Goal: Information Seeking & Learning: Learn about a topic

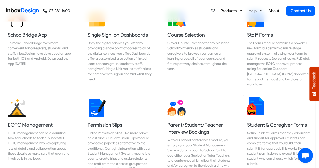
scroll to position [205, 0]
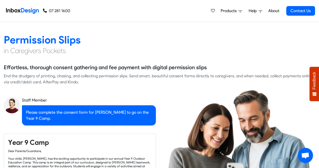
checkbox input "true"
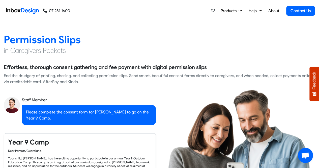
checkbox input "true"
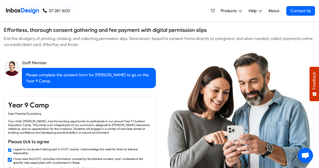
checkbox input "true"
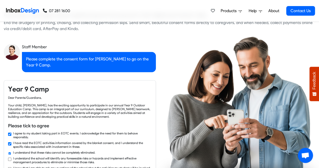
checkbox input "true"
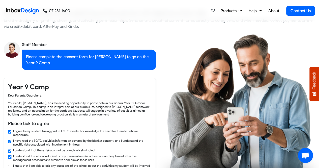
checkbox input "true"
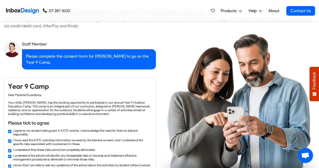
checkbox input "true"
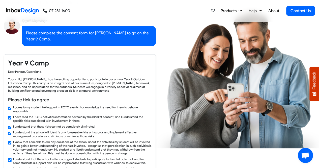
checkbox input "true"
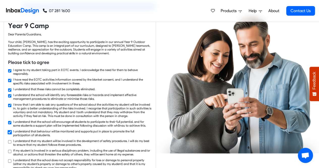
checkbox input "true"
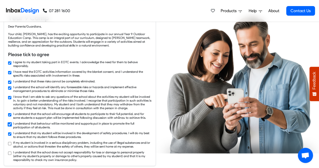
checkbox input "true"
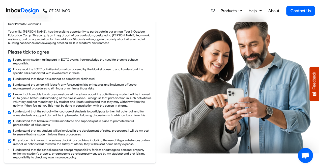
checkbox input "true"
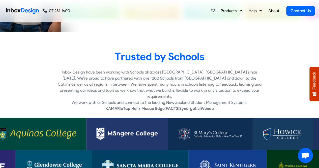
scroll to position [1372, 0]
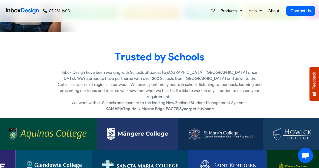
click at [134, 127] on img at bounding box center [137, 133] width 61 height 12
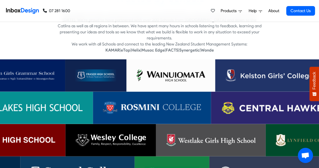
scroll to position [1430, 0]
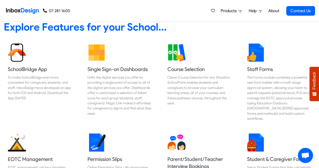
scroll to position [170, 0]
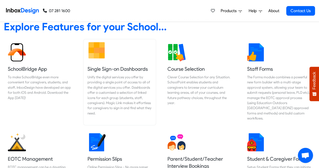
click at [130, 67] on h5 "Single Sign-on Dashboards" at bounding box center [119, 68] width 64 height 7
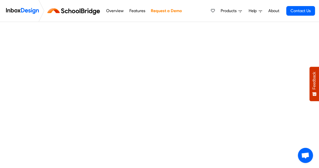
scroll to position [103, 0]
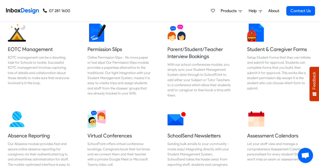
scroll to position [279, 0]
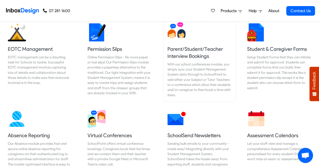
click at [195, 45] on h5 "Parent/Student/Teacher Interview Bookings" at bounding box center [199, 52] width 64 height 14
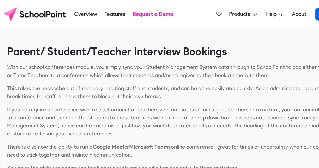
click at [108, 11] on link "Overview" at bounding box center [111, 11] width 20 height 10
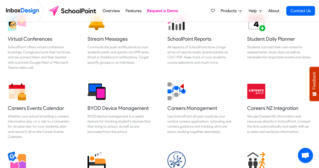
scroll to position [442, 0]
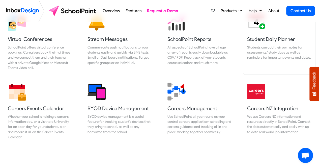
click at [278, 41] on h5 "Student Daily Planner" at bounding box center [279, 38] width 64 height 7
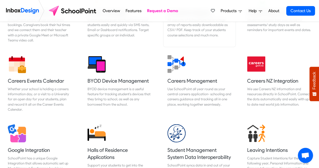
scroll to position [470, 0]
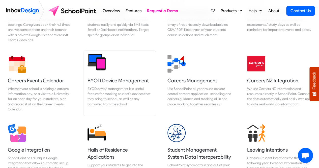
click at [119, 83] on h5 "BYOD Device Management" at bounding box center [119, 80] width 64 height 7
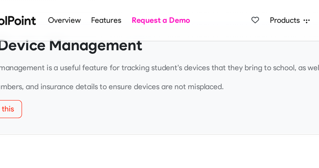
scroll to position [14, 0]
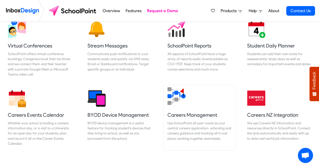
scroll to position [435, 0]
click at [188, 113] on h5 "Careers Management" at bounding box center [199, 114] width 64 height 7
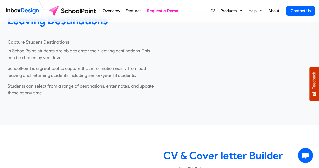
scroll to position [174, 0]
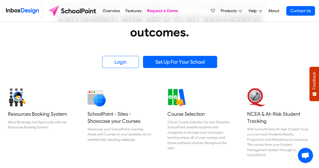
scroll to position [135, 0]
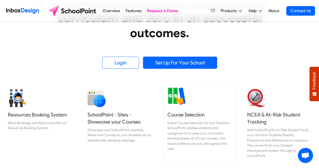
click at [164, 92] on link "Course Selection Clever Course Selection for any Situation. SchoolPoint enables…" at bounding box center [199, 123] width 72 height 77
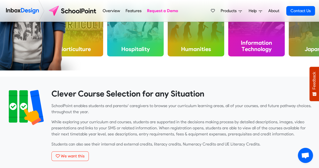
scroll to position [54, 0]
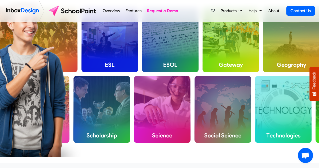
click at [110, 10] on link "Overview" at bounding box center [111, 11] width 20 height 10
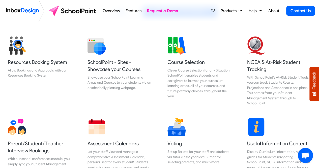
scroll to position [186, 0]
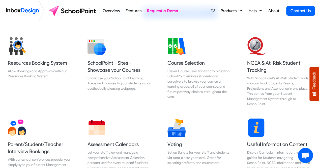
click at [20, 12] on img at bounding box center [22, 11] width 33 height 10
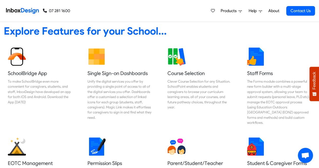
scroll to position [165, 0]
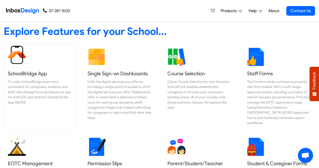
click at [32, 74] on h5 "SchoolBridge App" at bounding box center [40, 73] width 64 height 7
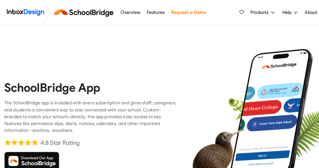
click at [75, 11] on img at bounding box center [74, 11] width 57 height 12
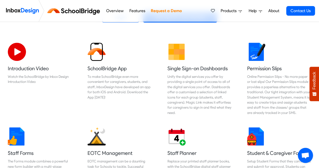
scroll to position [152, 0]
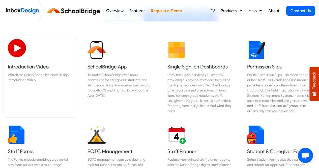
click at [19, 48] on img at bounding box center [17, 48] width 18 height 18
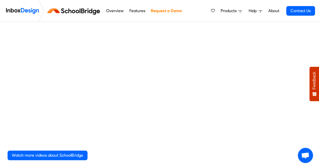
scroll to position [63, 0]
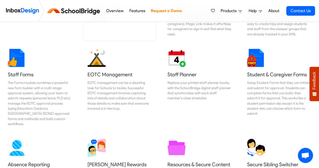
scroll to position [229, 0]
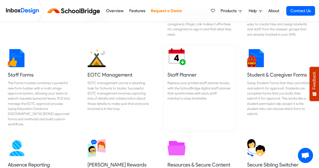
click at [188, 76] on h5 "Staff Planner" at bounding box center [199, 74] width 64 height 7
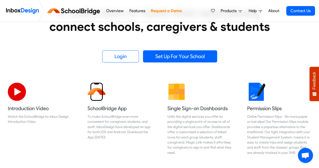
scroll to position [135, 0]
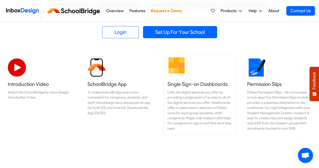
click at [190, 85] on h5 "Single Sign-on Dashboards" at bounding box center [199, 83] width 64 height 7
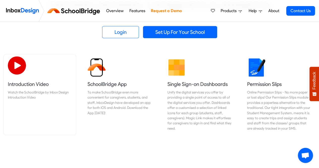
scroll to position [139, 0]
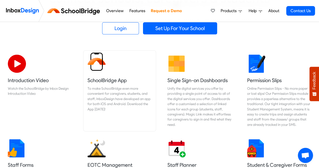
click at [104, 77] on h5 "SchoolBridge App" at bounding box center [119, 80] width 64 height 7
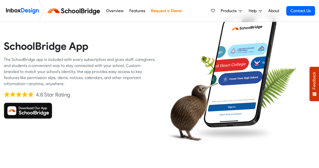
scroll to position [32, 0]
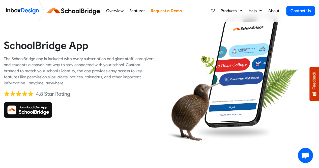
drag, startPoint x: 42, startPoint y: 83, endPoint x: 4, endPoint y: 43, distance: 55.4
click at [4, 43] on div "SchoolBridge App The SchoolBridge app is included with every subscription and g…" at bounding box center [79, 78] width 159 height 152
copy div "SchoolBridge App The SchoolBridge app is included with every subscription and g…"
click at [110, 133] on div "SchoolBridge App The SchoolBridge app is included with every subscription and g…" at bounding box center [80, 78] width 152 height 152
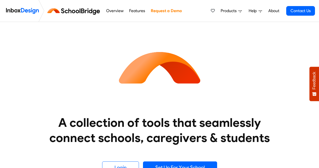
scroll to position [139, 0]
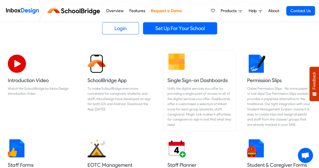
click at [187, 78] on h5 "Single Sign-on Dashboards" at bounding box center [199, 80] width 64 height 7
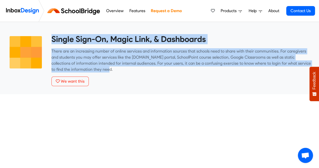
drag, startPoint x: 51, startPoint y: 38, endPoint x: 142, endPoint y: 67, distance: 95.4
click at [142, 67] on div "Single Sign-On, Magic Link, & Dashboards There are an increasing number of onli…" at bounding box center [181, 60] width 260 height 52
copy div "Single Sign-On, Magic Link, & Dashboards There are an increasing number of onli…"
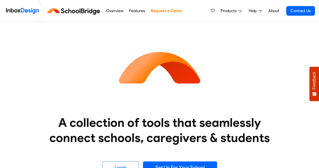
scroll to position [139, 0]
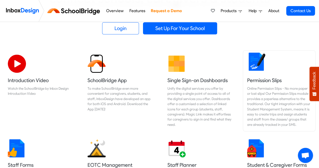
click at [260, 79] on h5 "Permission Slips" at bounding box center [279, 80] width 64 height 7
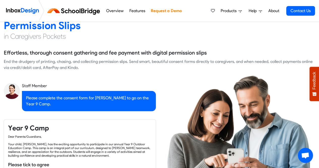
checkbox input "true"
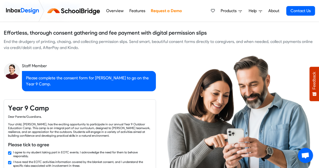
checkbox input "true"
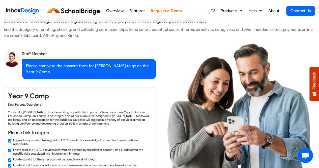
scroll to position [3, 0]
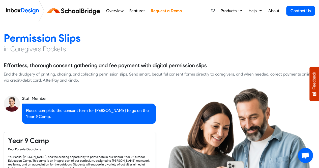
checkbox input "false"
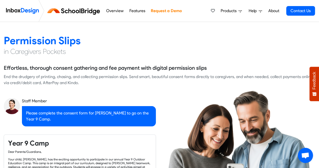
checkbox input "false"
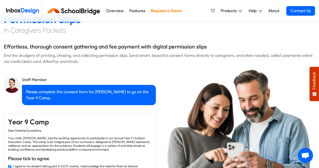
checkbox input "true"
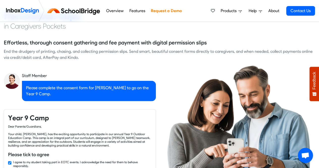
checkbox input "true"
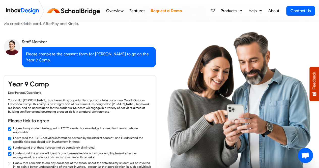
checkbox input "true"
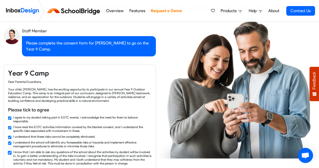
checkbox input "true"
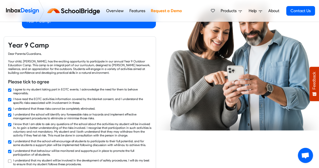
checkbox input "true"
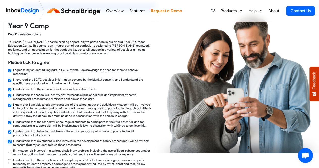
checkbox input "true"
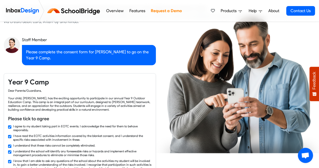
checkbox input "false"
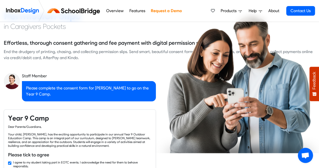
checkbox input "false"
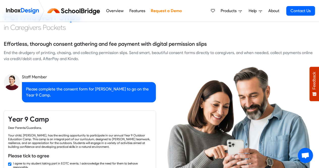
checkbox input "false"
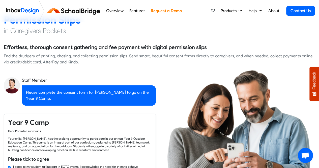
checkbox input "false"
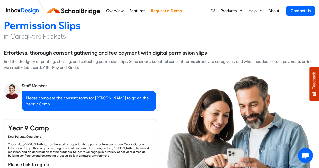
scroll to position [0, 0]
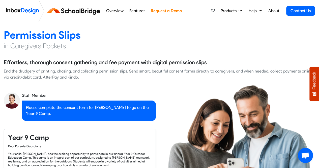
checkbox input "false"
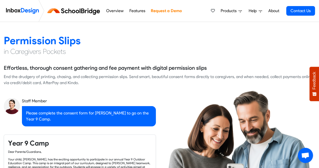
checkbox input "false"
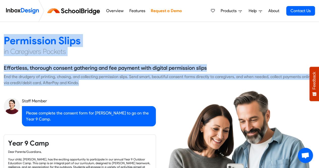
drag, startPoint x: 76, startPoint y: 83, endPoint x: 2, endPoint y: 38, distance: 86.6
copy div "Permission Slips in Caregivers Pockets Effortless, thorough consent gathering a…"
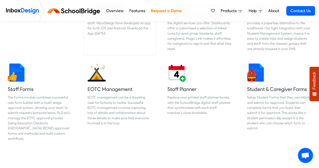
scroll to position [215, 0]
click at [20, 86] on h5 "Staff Forms" at bounding box center [40, 88] width 64 height 7
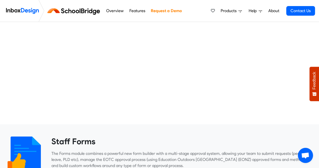
scroll to position [148, 0]
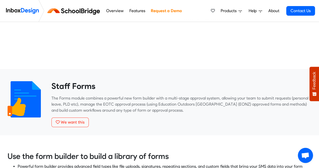
click at [170, 110] on p "The Forms module combines a powerful new form builder with a multi-stage approv…" at bounding box center [181, 104] width 260 height 18
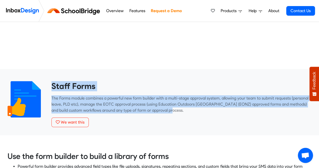
drag, startPoint x: 170, startPoint y: 110, endPoint x: 52, endPoint y: 80, distance: 121.0
click at [52, 80] on div "Staff Forms The Forms module combines a powerful new form builder with a multi-…" at bounding box center [159, 102] width 326 height 66
copy div "Staff Forms The Forms module combines a powerful new form builder with a multi-…"
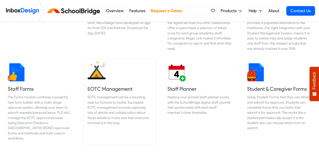
scroll to position [215, 0]
click at [116, 87] on h5 "EOTC Management" at bounding box center [119, 88] width 64 height 7
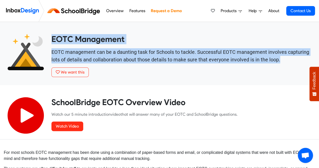
drag, startPoint x: 52, startPoint y: 37, endPoint x: 266, endPoint y: 58, distance: 215.2
click at [266, 58] on div "EOTC Management EOTC management can be a daunting task for Schools to tackle. S…" at bounding box center [181, 55] width 260 height 43
copy div "EOTC Management EOTC management can be a daunting task for Schools to tackle. S…"
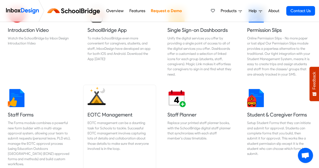
scroll to position [201, 0]
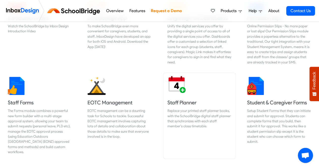
click at [181, 103] on h5 "Staff Planner" at bounding box center [199, 102] width 64 height 7
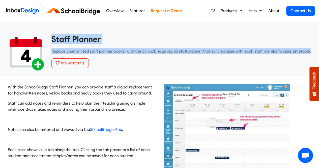
drag, startPoint x: 308, startPoint y: 52, endPoint x: 48, endPoint y: 34, distance: 260.6
click at [48, 34] on div "Staff Planner Replace your printed staff planner books, with the SchoolBridge d…" at bounding box center [181, 55] width 267 height 42
copy div "Staff Planner Replace your printed staff planner books, with the SchoolBridge d…"
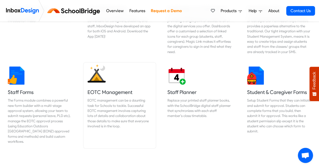
scroll to position [217, 0]
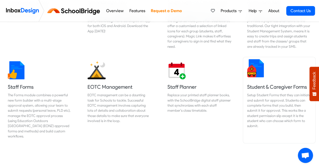
click at [265, 86] on h5 "Student & Caregiver Forms" at bounding box center [279, 86] width 64 height 7
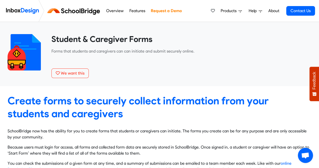
scroll to position [0, 0]
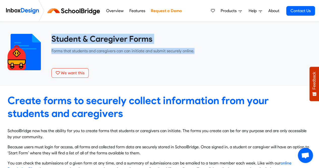
drag, startPoint x: 194, startPoint y: 50, endPoint x: 52, endPoint y: 34, distance: 142.3
click at [52, 34] on div "Student & Caregiver Forms Forms that students and caregivers can can initiate a…" at bounding box center [181, 56] width 260 height 44
copy div "Student & Caregiver Forms Forms that students and caregivers can can initiate a…"
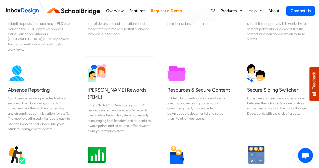
scroll to position [304, 0]
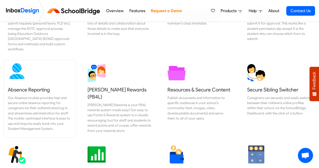
click at [29, 86] on h5 "Absence Reporting" at bounding box center [40, 89] width 64 height 7
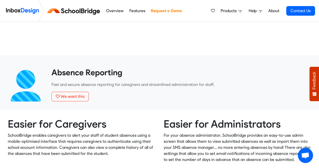
scroll to position [160, 0]
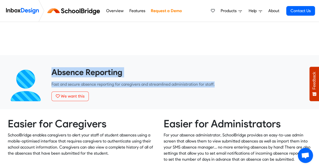
drag, startPoint x: 216, startPoint y: 83, endPoint x: 52, endPoint y: 71, distance: 164.4
click at [52, 71] on div "Absence Reporting Fast and secure absence reporting for caregivers and streamli…" at bounding box center [181, 84] width 260 height 34
copy div "Absence Reporting Fast and secure absence reporting for caregivers and streamli…"
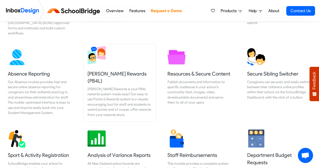
scroll to position [330, 0]
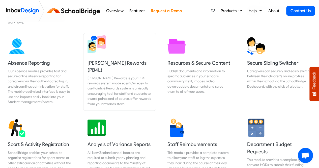
click at [111, 59] on h5 "[PERSON_NAME] Rewards (PB4L)" at bounding box center [119, 66] width 64 height 14
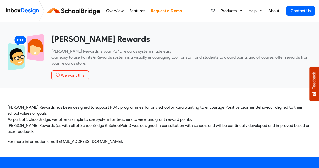
scroll to position [4, 0]
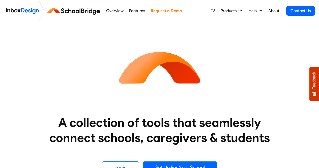
scroll to position [330, 0]
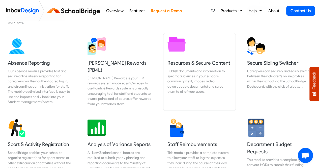
click at [207, 59] on h5 "Resources & Secure Content" at bounding box center [199, 62] width 64 height 7
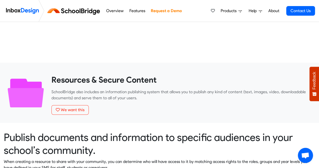
scroll to position [158, 0]
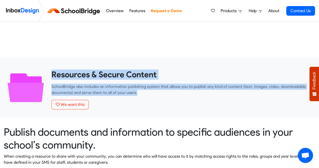
drag, startPoint x: 139, startPoint y: 92, endPoint x: 52, endPoint y: 68, distance: 90.4
click at [52, 68] on div "Resources & Secure Content SchoolBridge also includes an information publishing…" at bounding box center [159, 87] width 326 height 60
copy div "Resources & Secure Content SchoolBridge also includes an information publishing…"
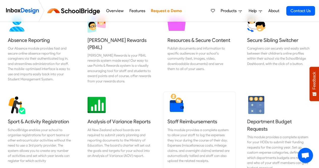
scroll to position [354, 0]
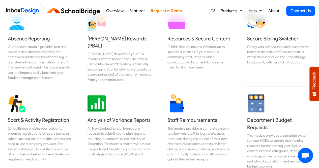
click at [284, 35] on h5 "Secure Sibling Switcher" at bounding box center [279, 38] width 64 height 7
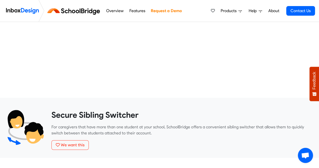
scroll to position [159, 0]
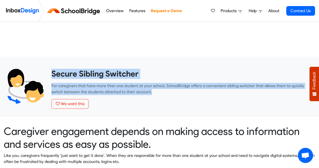
drag, startPoint x: 149, startPoint y: 90, endPoint x: 48, endPoint y: 68, distance: 103.2
click at [48, 68] on div "Secure Sibling Switcher For caregivers that have more than one student at your …" at bounding box center [159, 86] width 326 height 60
copy div "Secure Sibling Switcher For caregivers that have more than one student at your …"
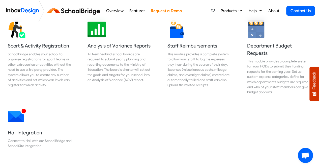
scroll to position [428, 0]
click at [43, 42] on h5 "Sport & Activity Registration" at bounding box center [40, 45] width 64 height 7
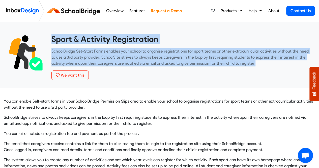
drag, startPoint x: 238, startPoint y: 63, endPoint x: 51, endPoint y: 37, distance: 189.3
click at [51, 37] on div "Sport & Activity Registration SchoolBridge Set-Start Forms enables your school …" at bounding box center [181, 61] width 267 height 54
copy div "Sport & Activity Registration SchoolBridge Set-Start Forms enables your school …"
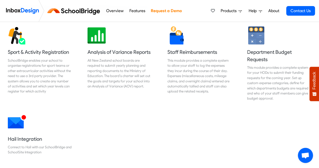
scroll to position [420, 0]
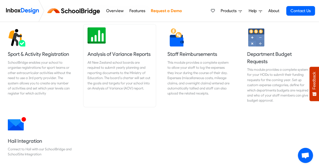
click at [133, 50] on h5 "Analysis of Variance Reports" at bounding box center [119, 53] width 64 height 7
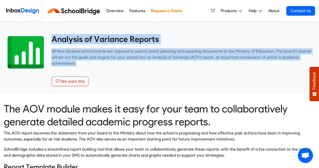
drag, startPoint x: 83, startPoint y: 63, endPoint x: 50, endPoint y: 37, distance: 41.9
click at [50, 37] on div "Analysis of Variance Reports ​All New Zealand school boards are required to sub…" at bounding box center [181, 64] width 267 height 60
copy div "Analysis of Variance Reports ​All New Zealand school boards are required to sub…"
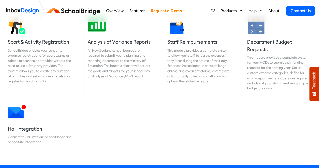
scroll to position [437, 0]
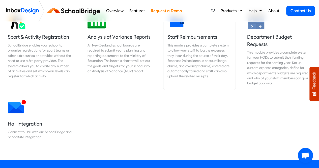
click at [188, 33] on h5 "Staff Reimbursements" at bounding box center [199, 36] width 64 height 7
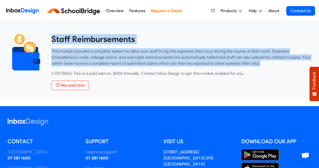
drag, startPoint x: 241, startPoint y: 60, endPoint x: 50, endPoint y: 40, distance: 192.1
click at [50, 40] on div "Staff Reimbursements This module provides a complete system to allow your staff…" at bounding box center [181, 66] width 267 height 64
copy div "Staff Reimbursements This module provides a complete system to allow your staff…"
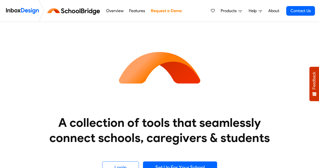
scroll to position [437, 0]
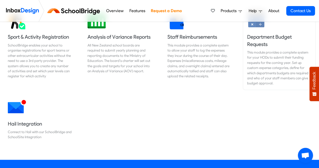
click at [266, 33] on h5 "Department Budget Requests" at bounding box center [279, 40] width 64 height 14
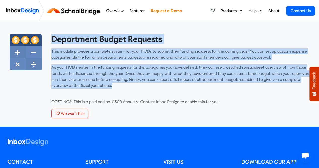
drag, startPoint x: 88, startPoint y: 84, endPoint x: 49, endPoint y: 38, distance: 59.9
click at [49, 38] on div "Department Budget Requests This module provides a complete system for your HODs…" at bounding box center [181, 80] width 267 height 92
copy div "Department Budget Requests This module provides a complete system for your HODs…"
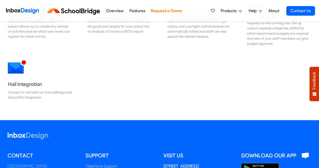
scroll to position [477, 0]
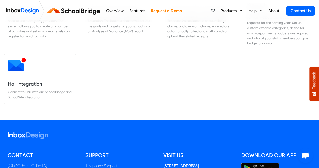
click at [28, 80] on h5 "Hail Integration" at bounding box center [40, 83] width 64 height 7
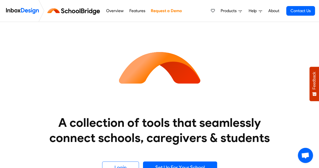
click at [118, 10] on link "Overview" at bounding box center [115, 11] width 20 height 10
click at [112, 12] on link "Overview" at bounding box center [115, 11] width 20 height 10
click at [139, 11] on link "Features" at bounding box center [137, 11] width 19 height 10
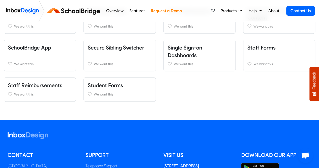
scroll to position [178, 0]
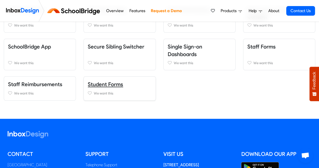
click at [115, 83] on link "Student Forms" at bounding box center [105, 84] width 35 height 6
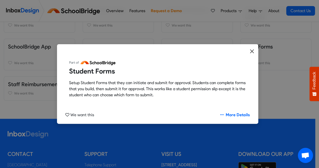
click at [253, 51] on icon "Close" at bounding box center [251, 51] width 5 height 6
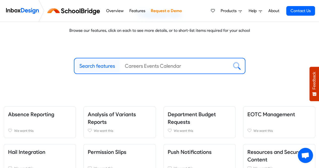
scroll to position [0, 0]
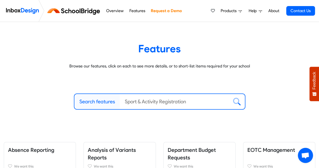
click at [227, 10] on span "Products" at bounding box center [229, 11] width 18 height 6
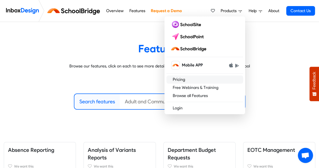
click at [180, 79] on link "Pricing" at bounding box center [204, 79] width 77 height 8
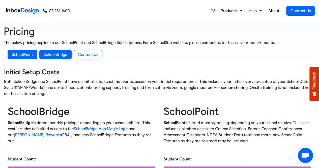
scroll to position [16, 0]
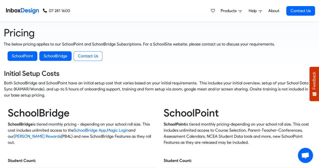
click at [229, 10] on span "Products" at bounding box center [229, 11] width 18 height 6
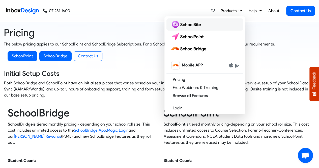
click at [191, 25] on img at bounding box center [186, 24] width 33 height 8
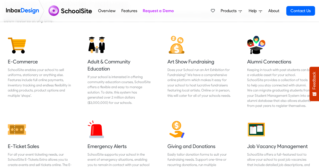
scroll to position [661, 0]
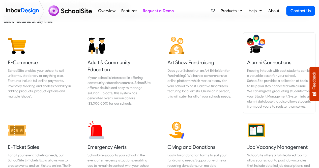
click at [270, 62] on h5 "Alumni Connections" at bounding box center [279, 62] width 64 height 7
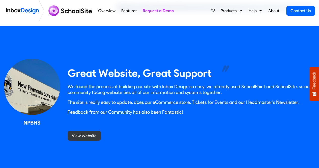
scroll to position [461, 0]
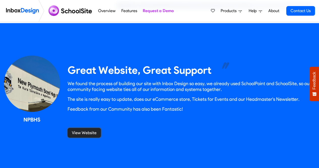
click at [88, 131] on link "View Website" at bounding box center [84, 132] width 33 height 10
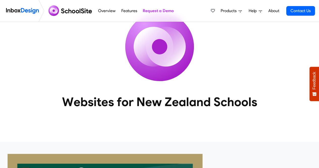
scroll to position [0, 0]
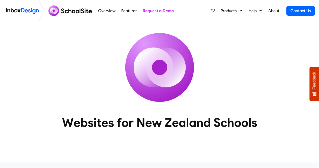
click at [129, 10] on link "Features" at bounding box center [129, 11] width 19 height 10
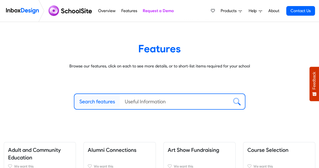
click at [105, 9] on link "Overview" at bounding box center [107, 11] width 20 height 10
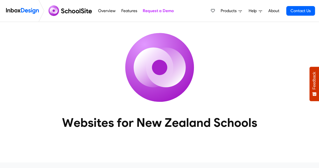
click at [77, 10] on img at bounding box center [70, 11] width 49 height 12
click at [228, 10] on span "Products" at bounding box center [229, 11] width 18 height 6
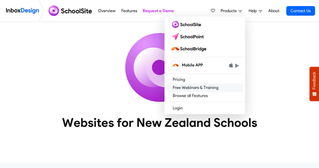
click at [205, 86] on link "Free Webinars & Training" at bounding box center [204, 87] width 77 height 8
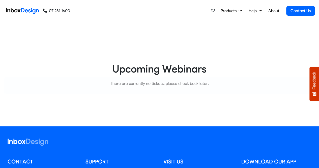
click at [230, 10] on span "Products" at bounding box center [229, 11] width 18 height 6
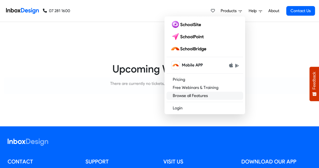
click at [197, 95] on link "Browse all Features" at bounding box center [204, 95] width 77 height 8
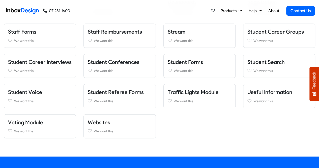
scroll to position [501, 0]
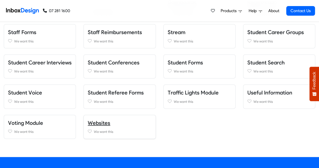
click at [100, 120] on link "Websites" at bounding box center [99, 122] width 22 height 6
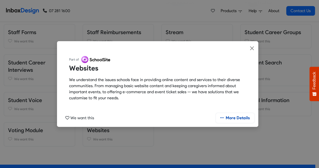
click at [234, 118] on link "More Details" at bounding box center [235, 118] width 38 height 10
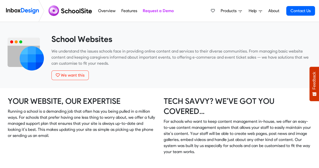
click at [109, 10] on link "Overview" at bounding box center [107, 11] width 20 height 10
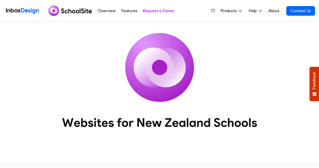
click at [24, 10] on img at bounding box center [22, 11] width 33 height 10
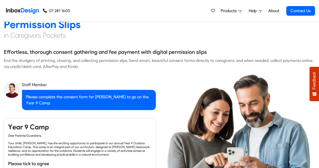
checkbox input "true"
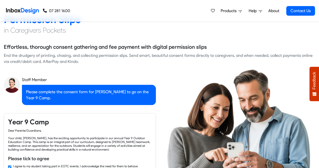
checkbox input "true"
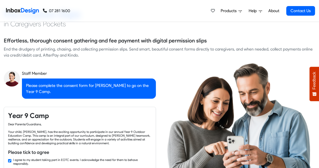
checkbox input "true"
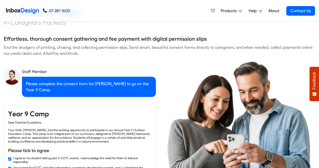
checkbox input "true"
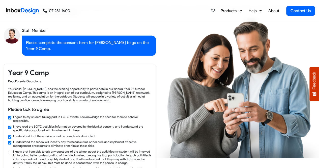
checkbox input "true"
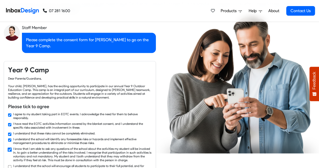
checkbox input "true"
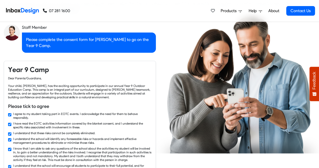
checkbox input "true"
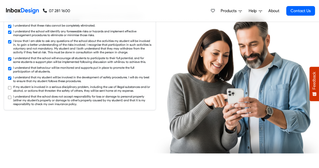
checkbox input "true"
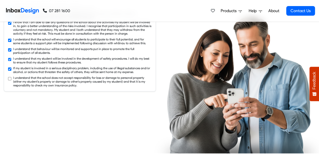
checkbox input "true"
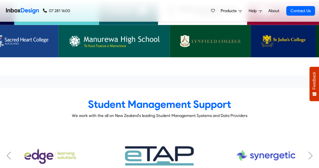
scroll to position [1561, 0]
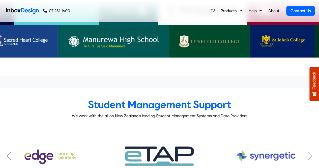
click at [7, 151] on div "Previous slide" at bounding box center [8, 155] width 5 height 8
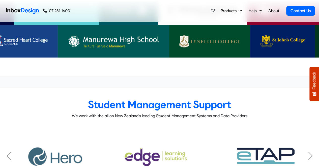
click at [7, 151] on div "Previous slide" at bounding box center [8, 155] width 5 height 8
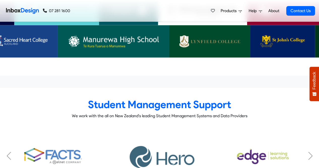
click at [7, 151] on div "Previous slide" at bounding box center [8, 155] width 5 height 8
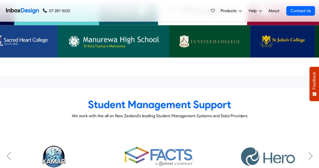
click at [7, 151] on div "Previous slide" at bounding box center [8, 155] width 5 height 8
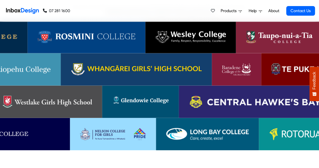
scroll to position [1468, 0]
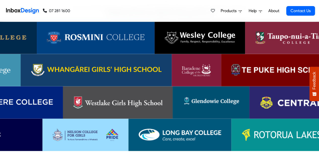
click at [135, 96] on img at bounding box center [118, 102] width 90 height 12
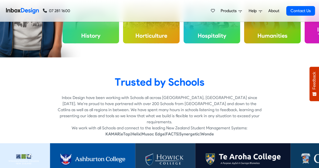
scroll to position [1346, 0]
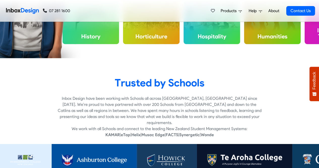
click at [25, 153] on img at bounding box center [25, 159] width 33 height 12
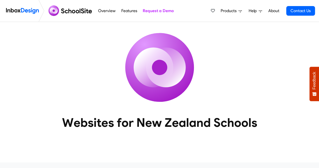
click at [229, 10] on span "Products" at bounding box center [229, 11] width 18 height 6
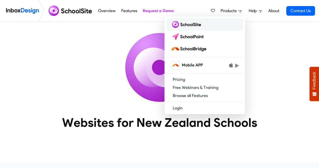
click at [193, 26] on img at bounding box center [186, 24] width 33 height 8
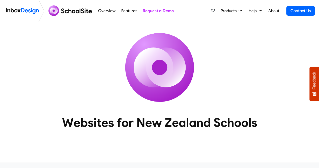
click at [79, 13] on img at bounding box center [70, 11] width 49 height 12
click at [27, 10] on img at bounding box center [22, 11] width 33 height 10
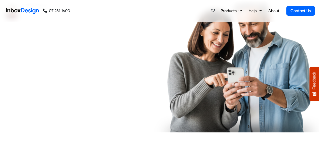
checkbox input "true"
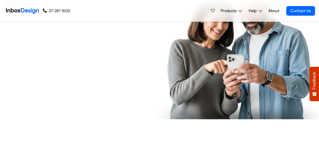
checkbox input "true"
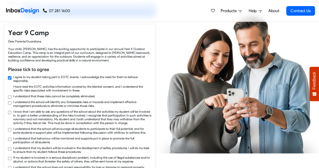
checkbox input "true"
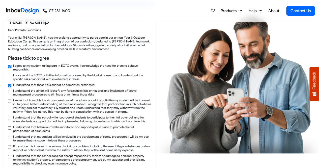
checkbox input "true"
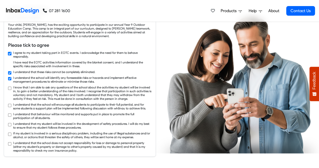
checkbox input "true"
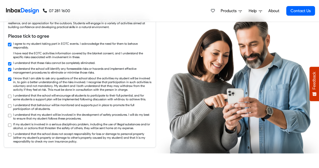
checkbox input "true"
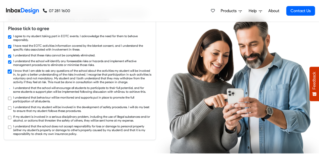
checkbox input "true"
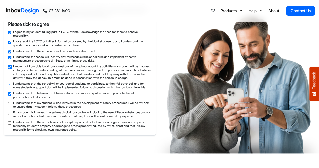
checkbox input "true"
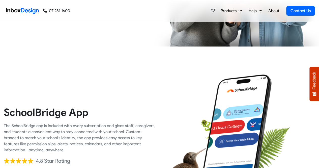
checkbox input "true"
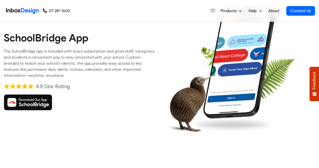
checkbox input "true"
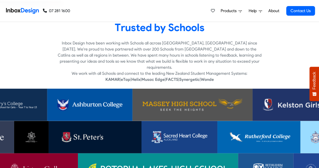
scroll to position [1401, 0]
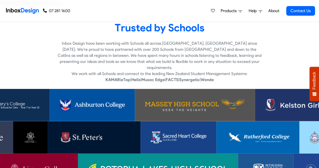
click at [190, 131] on img at bounding box center [178, 137] width 56 height 12
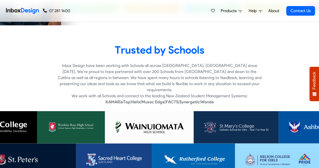
scroll to position [1379, 0]
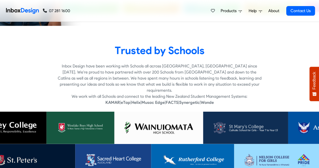
click at [74, 121] on img at bounding box center [80, 127] width 48 height 12
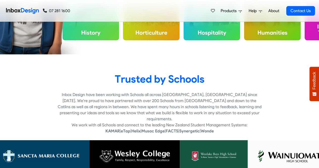
scroll to position [1350, 0]
